Goal: Navigation & Orientation: Find specific page/section

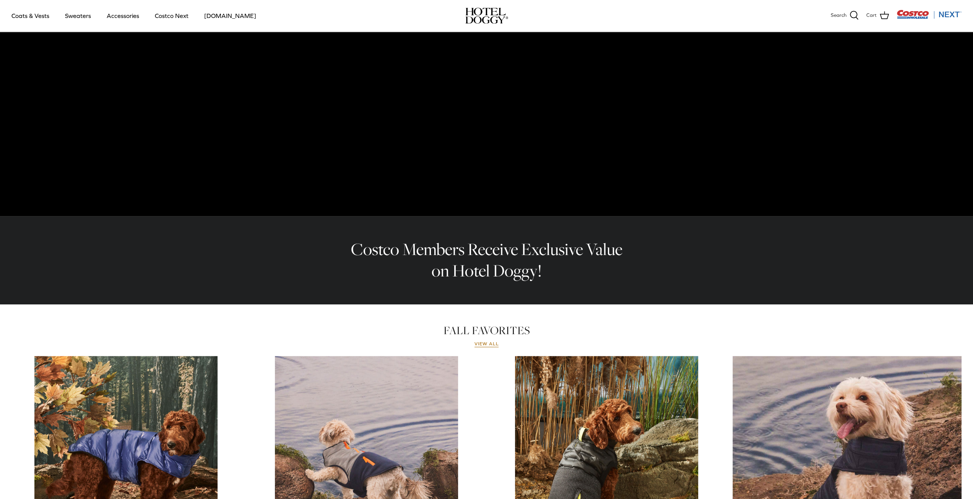
scroll to position [51, 0]
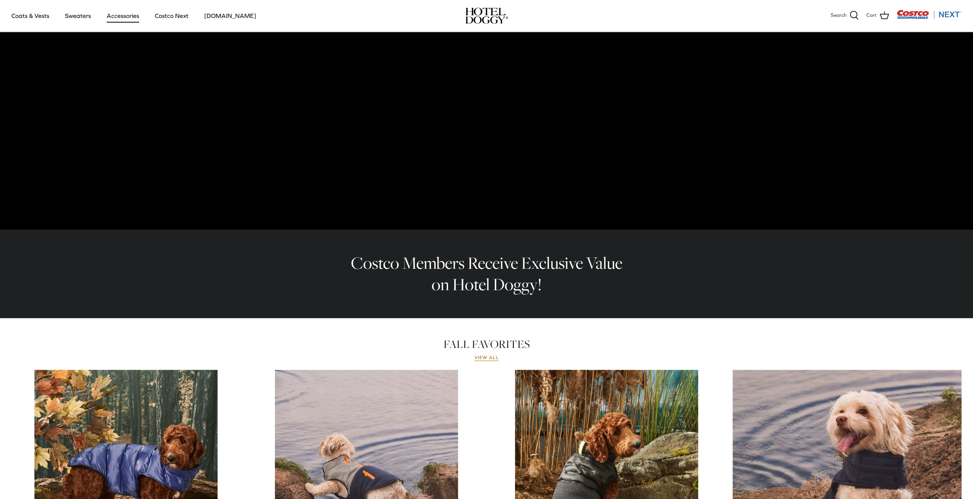
click at [134, 18] on link "Accessories" at bounding box center [123, 16] width 46 height 26
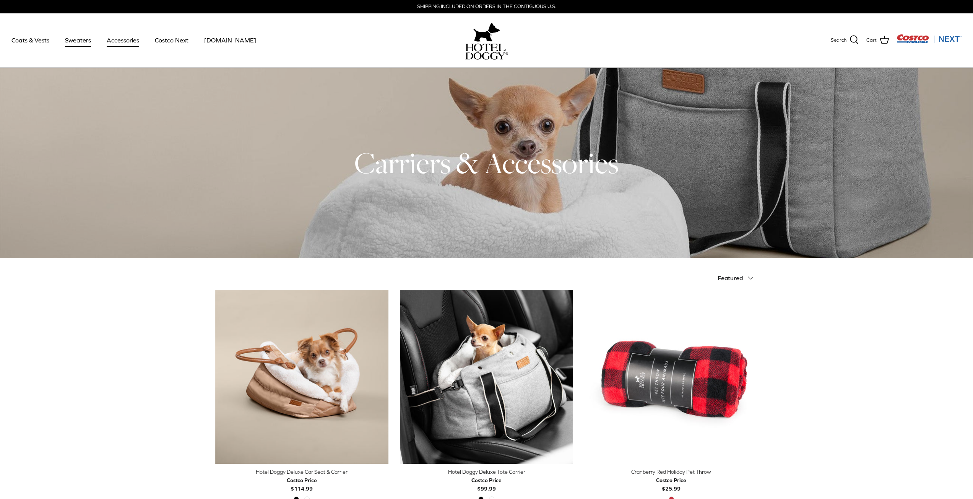
click at [73, 40] on link "Sweaters" at bounding box center [78, 40] width 40 height 26
